Goal: Transaction & Acquisition: Purchase product/service

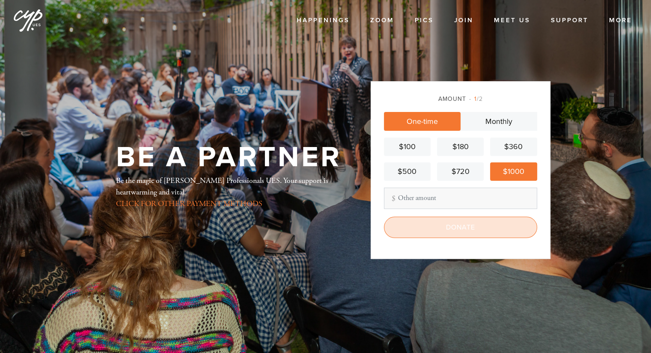
click at [454, 225] on input "Donate" at bounding box center [460, 227] width 153 height 21
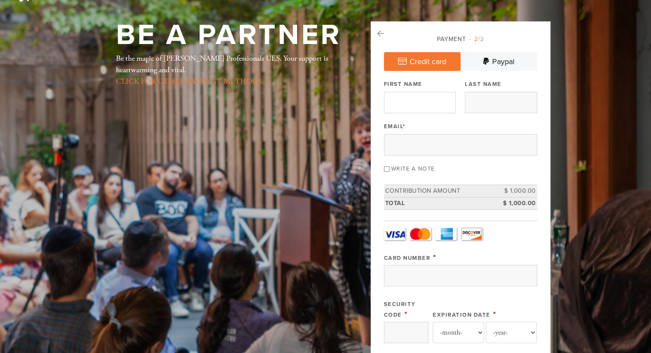
scroll to position [43, 0]
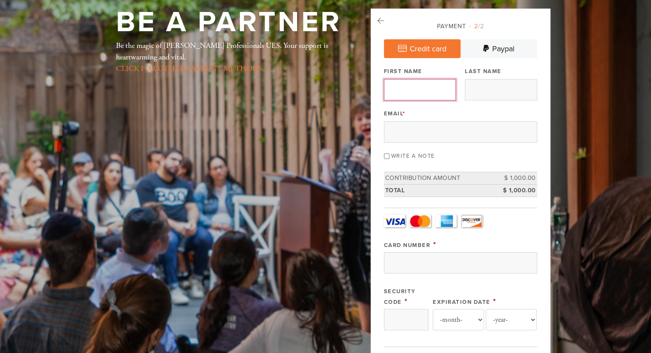
click at [436, 95] on input "First Name" at bounding box center [420, 89] width 72 height 21
type input "Daniel"
type input "Simhaee"
type input "DANIEL.SIMHAEE@GMAIL.COM"
type input "3 Foxwood Road"
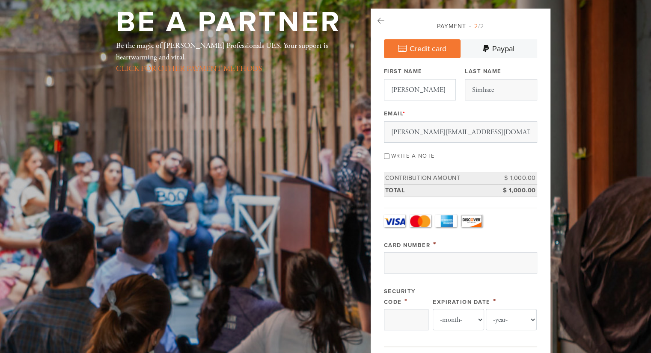
type input "Great Neck"
type input "United States"
type input "NY"
type input "11024"
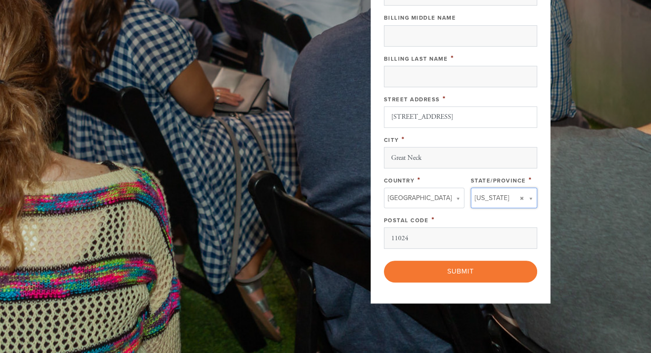
type input "NY"
type input "United States"
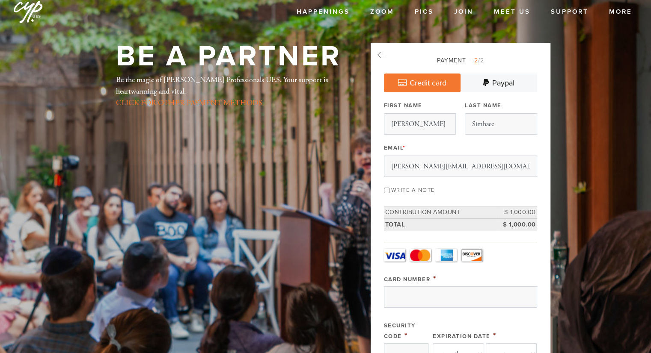
scroll to position [6, 0]
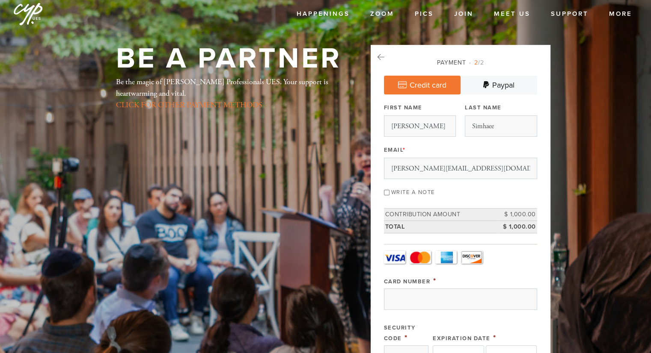
click at [385, 192] on input "Write a note" at bounding box center [387, 193] width 6 height 6
checkbox input "true"
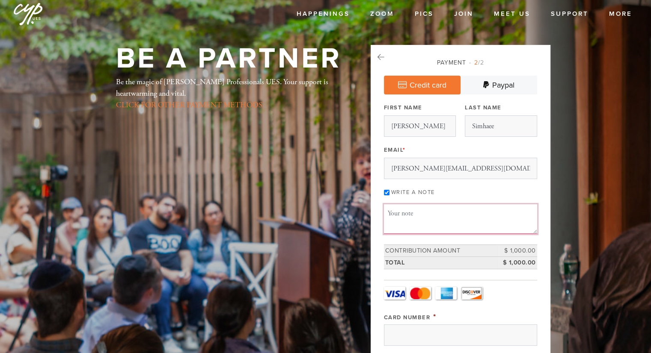
click at [397, 210] on textarea "Message or dedication" at bounding box center [460, 219] width 153 height 29
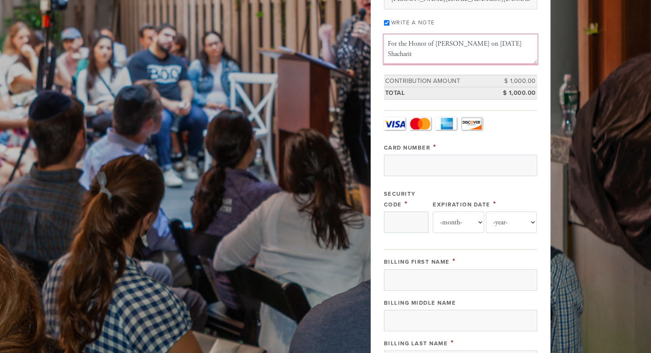
scroll to position [178, 0]
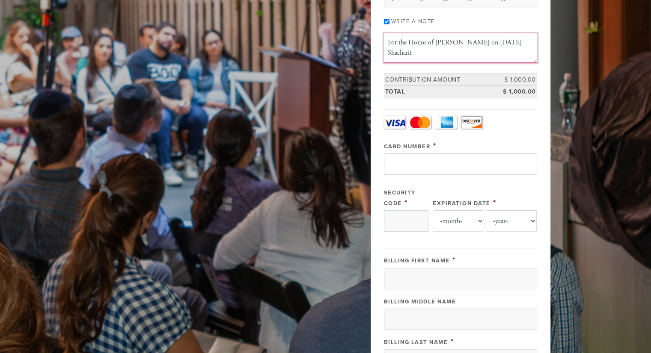
type textarea "For the Honor of Aliyat Sishi on Yom Kippur Shacharit"
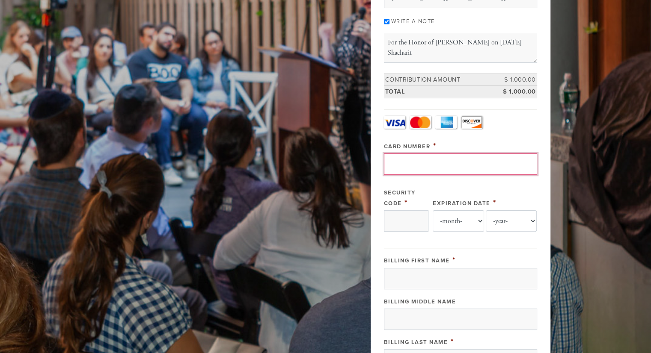
click at [426, 158] on input "Card Number" at bounding box center [460, 164] width 153 height 21
type input "379003338272005"
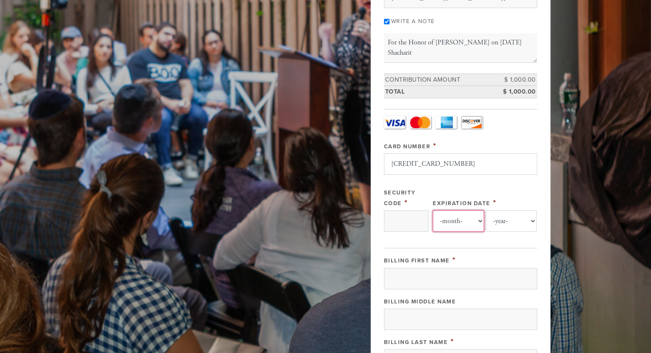
select select "1"
select select "2028"
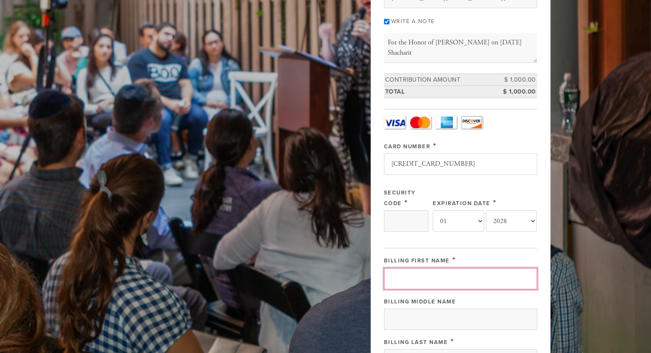
type input "Daniel"
type input "Simhaee"
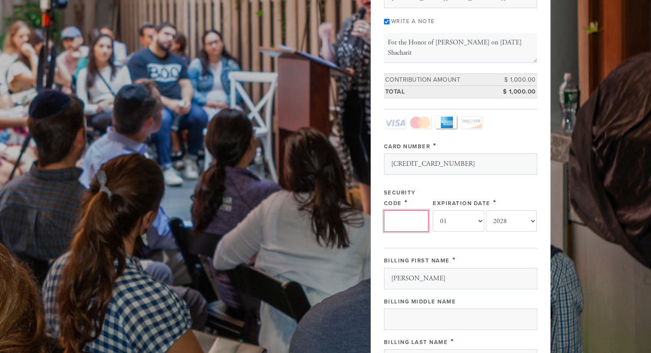
click at [394, 218] on input "Security Code" at bounding box center [406, 220] width 44 height 21
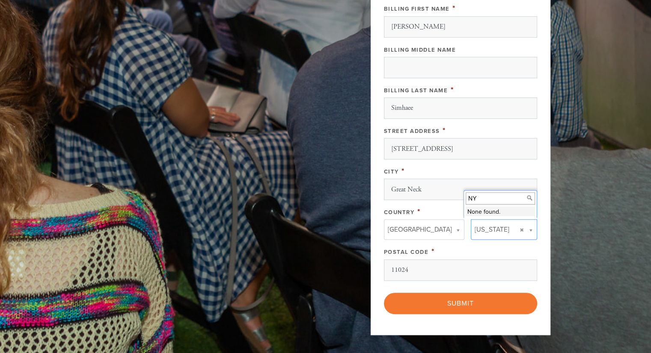
scroll to position [434, 0]
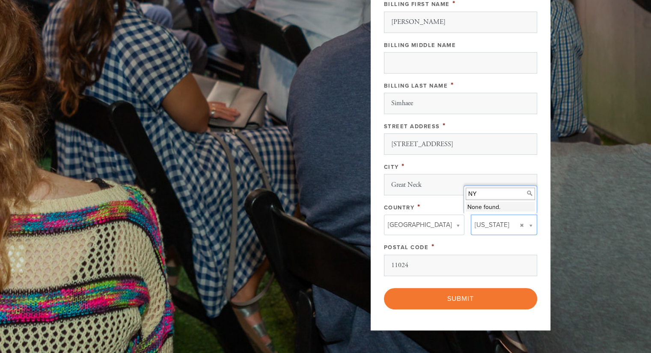
type input "3041"
click at [476, 192] on input "NY" at bounding box center [499, 194] width 69 height 12
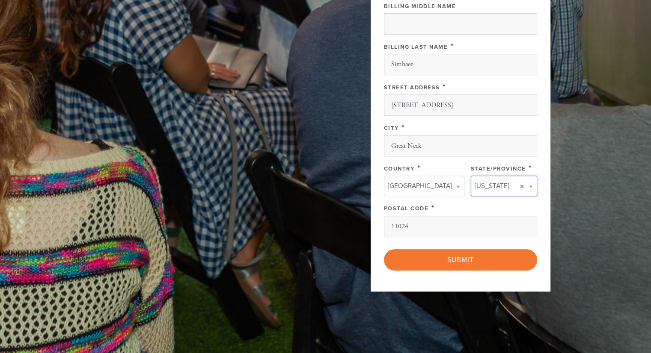
scroll to position [513, 0]
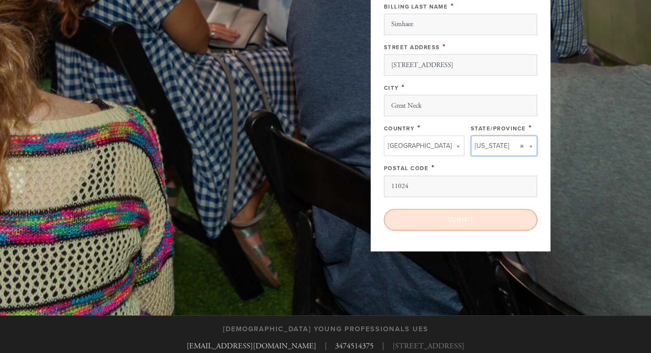
click at [460, 216] on input "Submit" at bounding box center [460, 219] width 153 height 21
